Goal: Check status: Check status

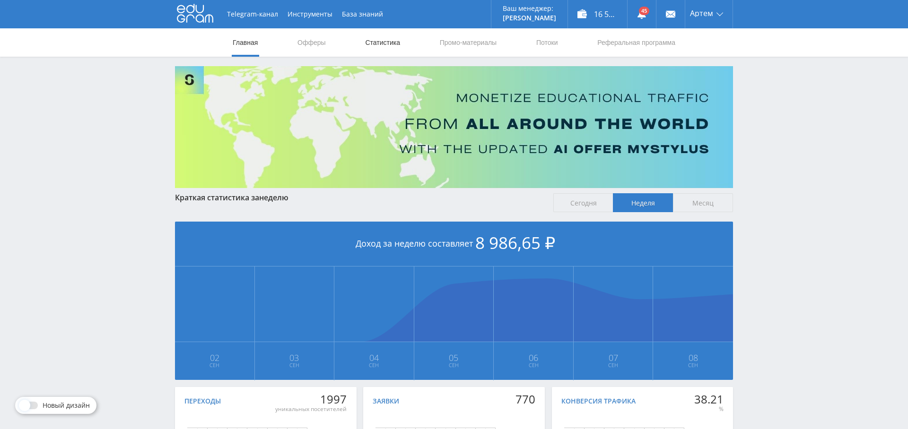
click at [391, 46] on link "Статистика" at bounding box center [382, 42] width 37 height 28
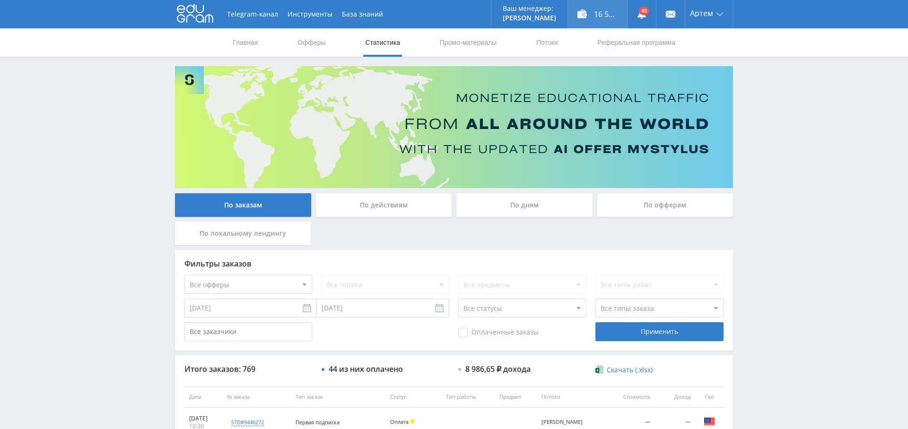
click at [597, 13] on div "16 586,80 ₽" at bounding box center [597, 14] width 59 height 28
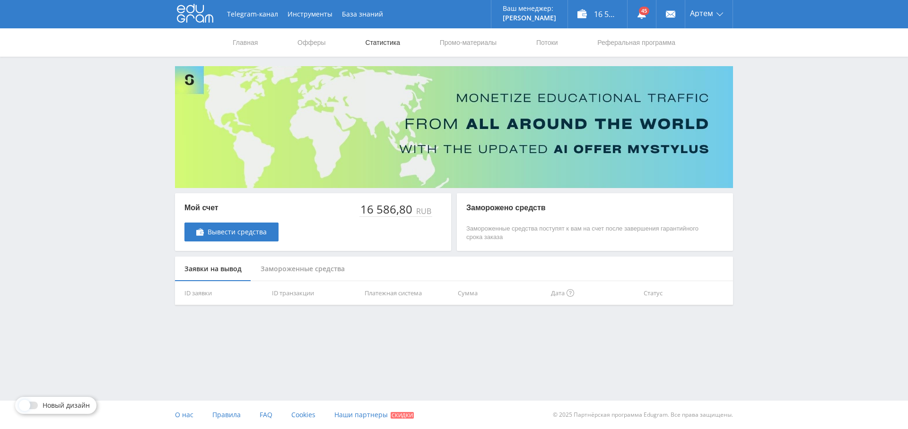
click at [400, 44] on link "Статистика" at bounding box center [382, 42] width 37 height 28
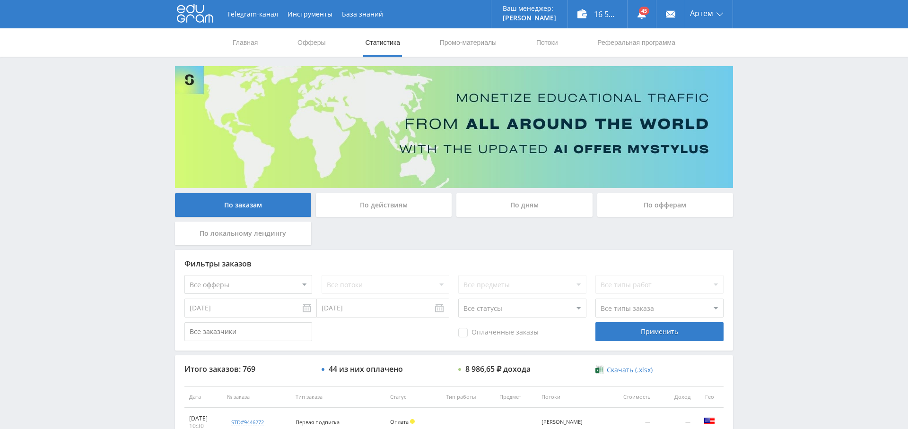
click at [559, 193] on div "По дням" at bounding box center [524, 205] width 136 height 24
click at [0, 0] on input "По дням" at bounding box center [0, 0] width 0 height 0
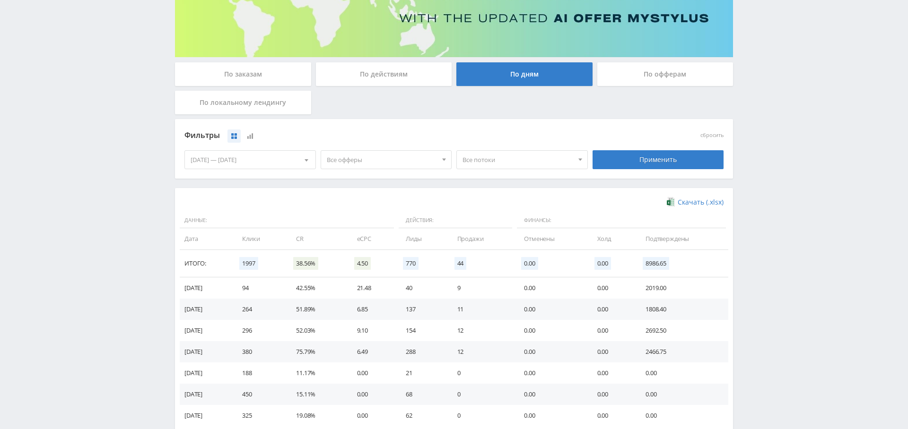
scroll to position [131, 0]
click at [411, 170] on div "Все офферы Все офферы MyStylus MyStylus - Revshare Кампус AI [GEOGRAPHIC_DATA] …" at bounding box center [386, 159] width 136 height 26
click at [407, 158] on span "Все офферы" at bounding box center [382, 159] width 111 height 18
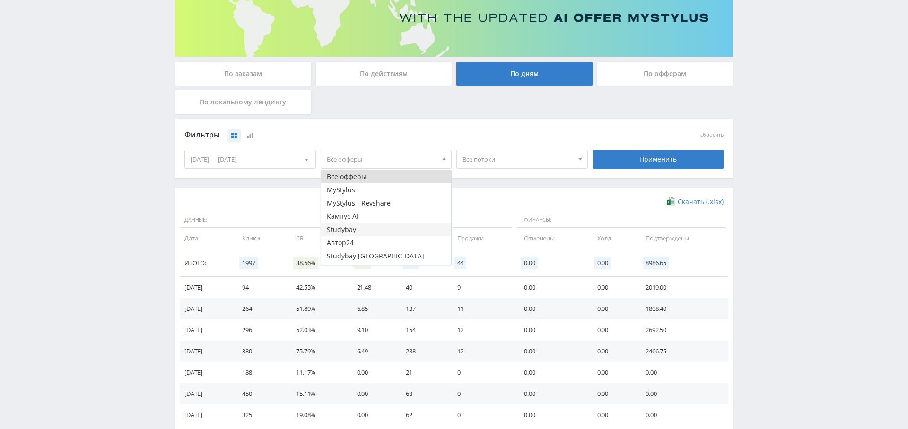
scroll to position [11, 0]
click at [384, 257] on button "Study AI (RevShare)" at bounding box center [386, 258] width 131 height 13
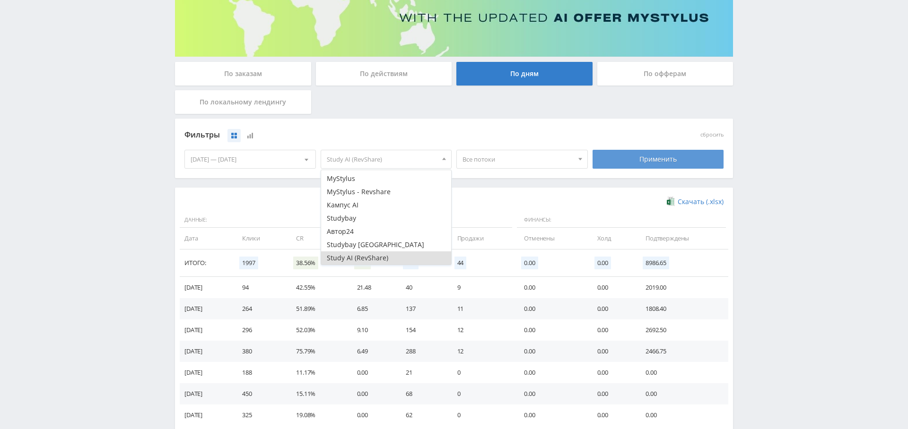
click at [671, 155] on div "Применить" at bounding box center [658, 159] width 131 height 19
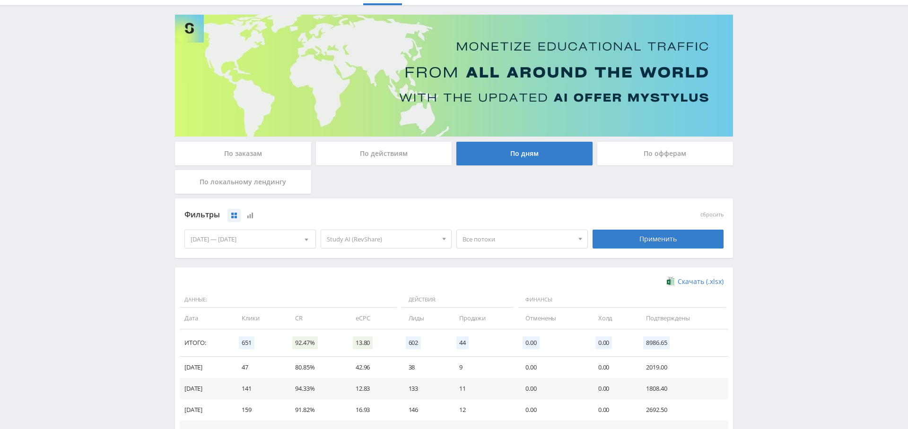
scroll to position [0, 0]
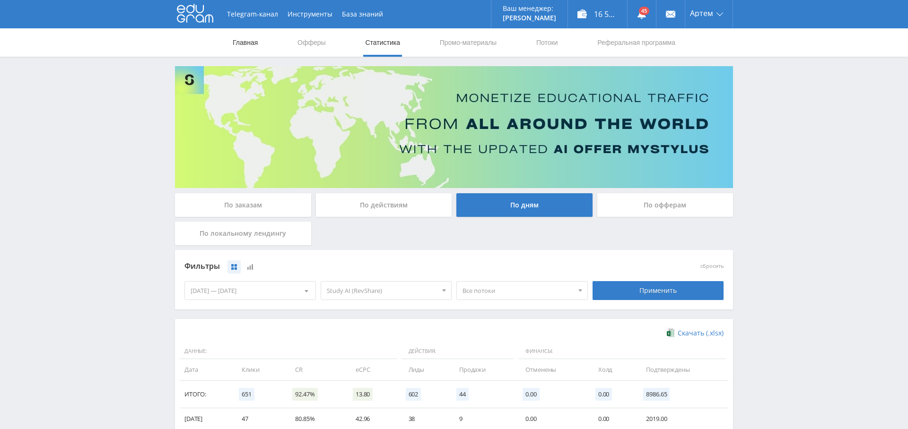
click at [248, 38] on link "Главная" at bounding box center [245, 42] width 27 height 28
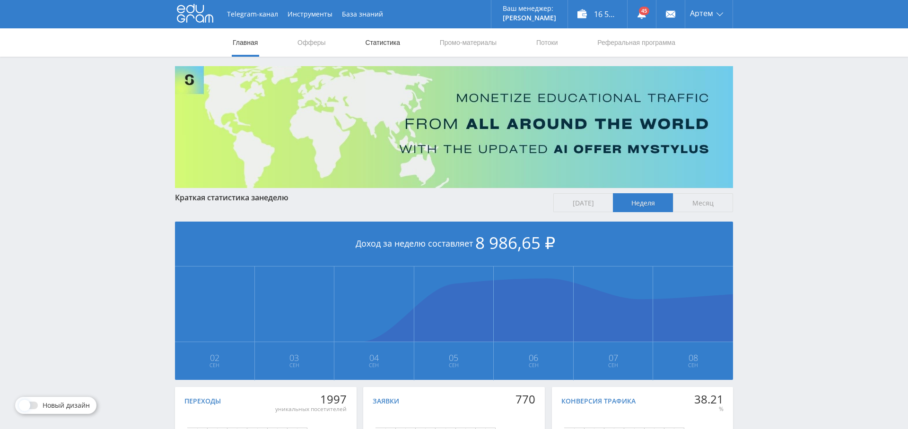
click at [380, 42] on link "Статистика" at bounding box center [382, 42] width 37 height 28
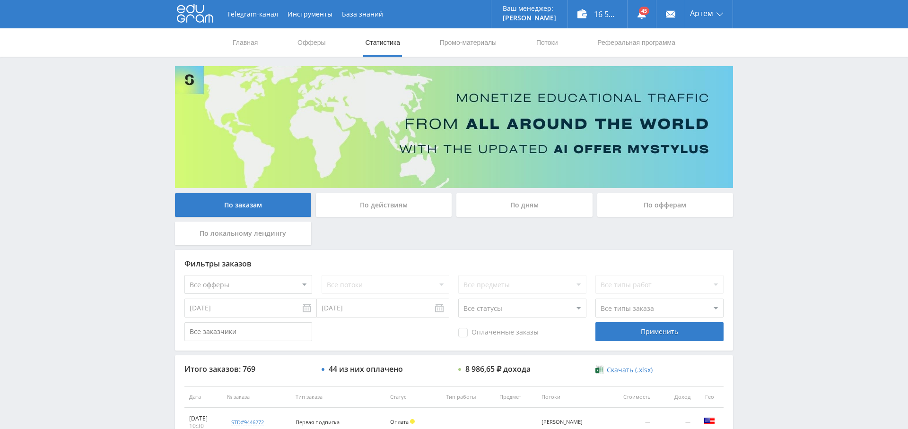
click at [266, 288] on select "Все офферы MyStylus MyStylus - Revshare Кампус AI Studybay Автор24 Studybay Bra…" at bounding box center [248, 284] width 128 height 19
select select "376"
click at [476, 330] on span "Оплаченные заказы" at bounding box center [498, 332] width 80 height 9
click at [0, 0] on input "Оплаченные заказы" at bounding box center [0, 0] width 0 height 0
click at [650, 326] on div "Применить" at bounding box center [659, 332] width 128 height 19
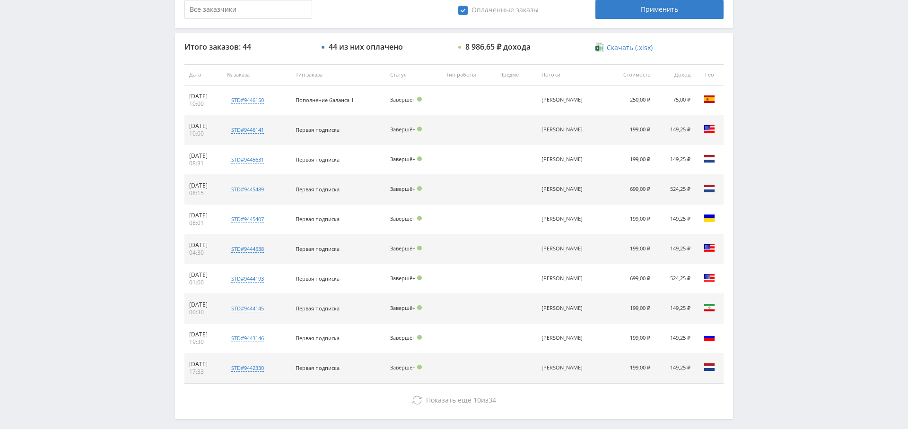
scroll to position [319, 0]
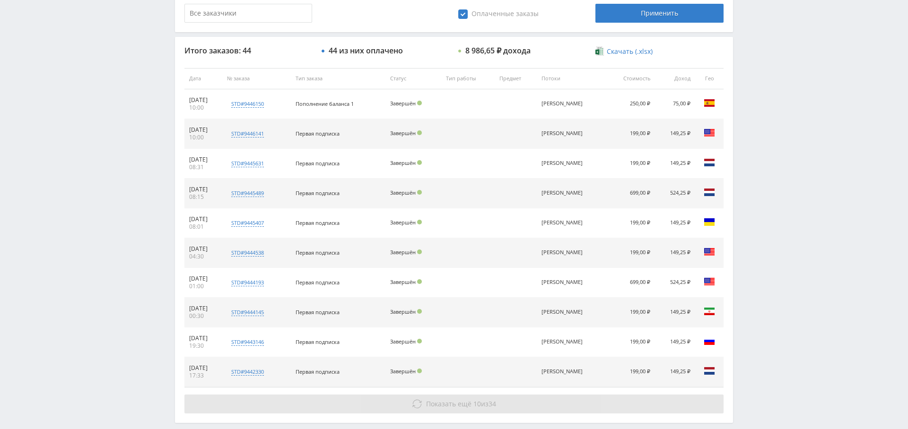
click at [471, 396] on button "Показать ещё 10 из 34" at bounding box center [453, 404] width 539 height 19
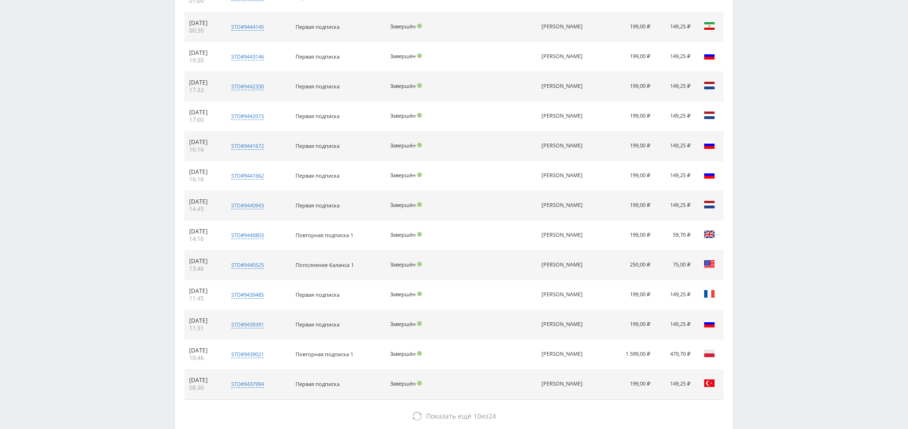
scroll to position [659, 0]
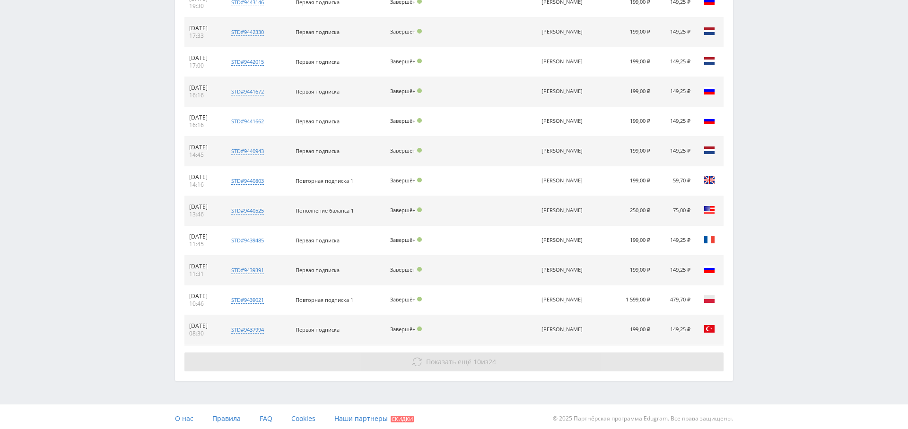
click at [608, 357] on button "Показать ещё 10 из 24" at bounding box center [453, 362] width 539 height 19
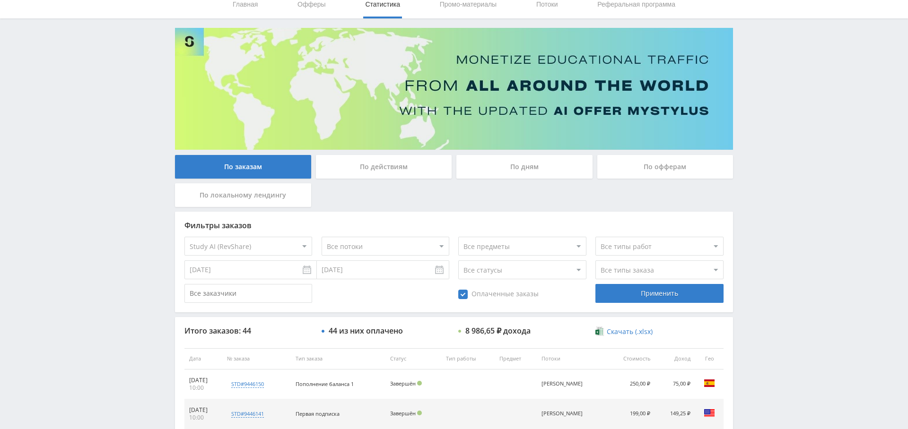
scroll to position [0, 0]
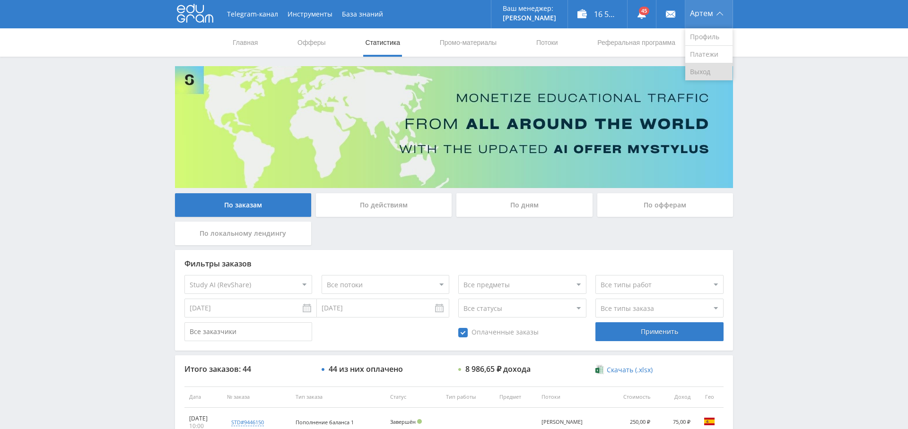
click at [702, 73] on link "Выход" at bounding box center [708, 71] width 47 height 17
